Goal: Check status: Check status

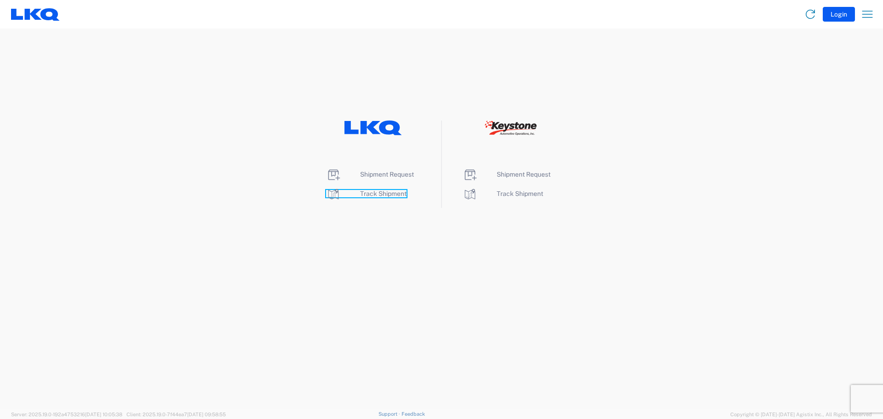
click at [377, 195] on span "Track Shipment" at bounding box center [383, 193] width 46 height 7
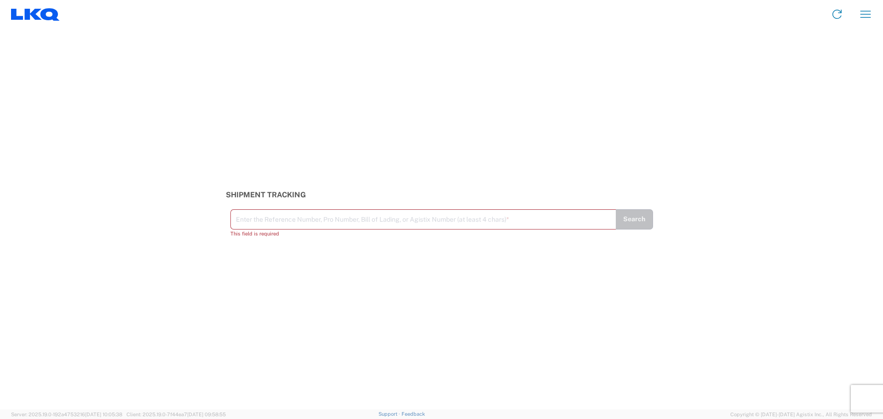
click at [300, 221] on input "text" at bounding box center [423, 219] width 375 height 16
type input "56453629"
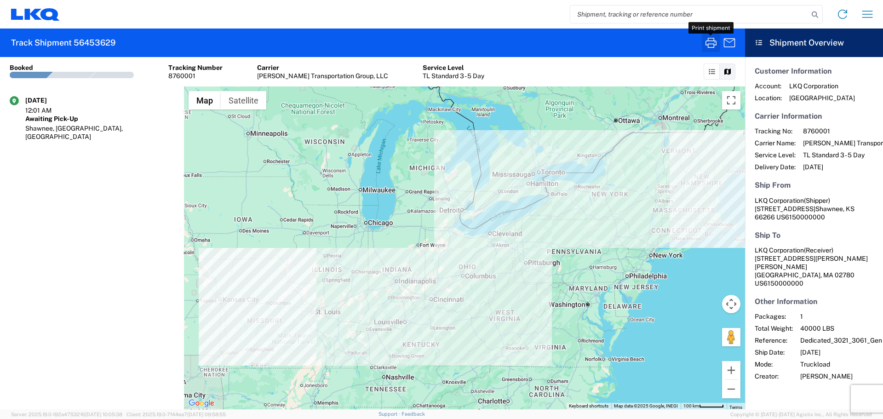
click at [705, 43] on icon "button" at bounding box center [711, 42] width 15 height 15
click at [648, 16] on input "search" at bounding box center [689, 14] width 238 height 17
type input "56453630"
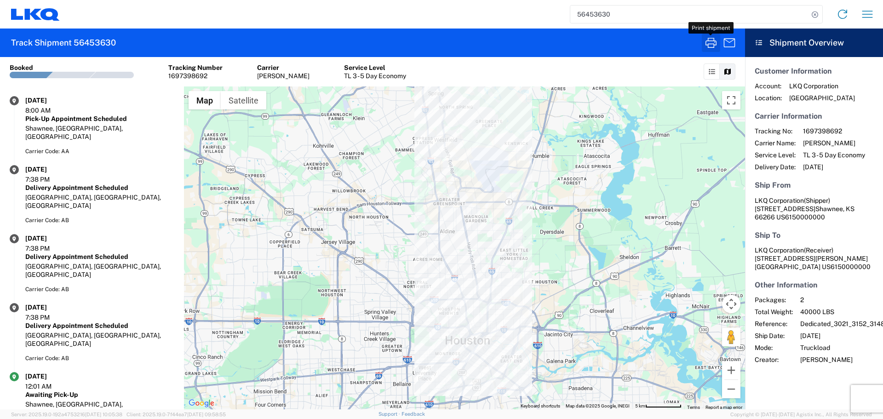
click at [712, 41] on icon "button" at bounding box center [711, 42] width 15 height 15
